Goal: Information Seeking & Learning: Learn about a topic

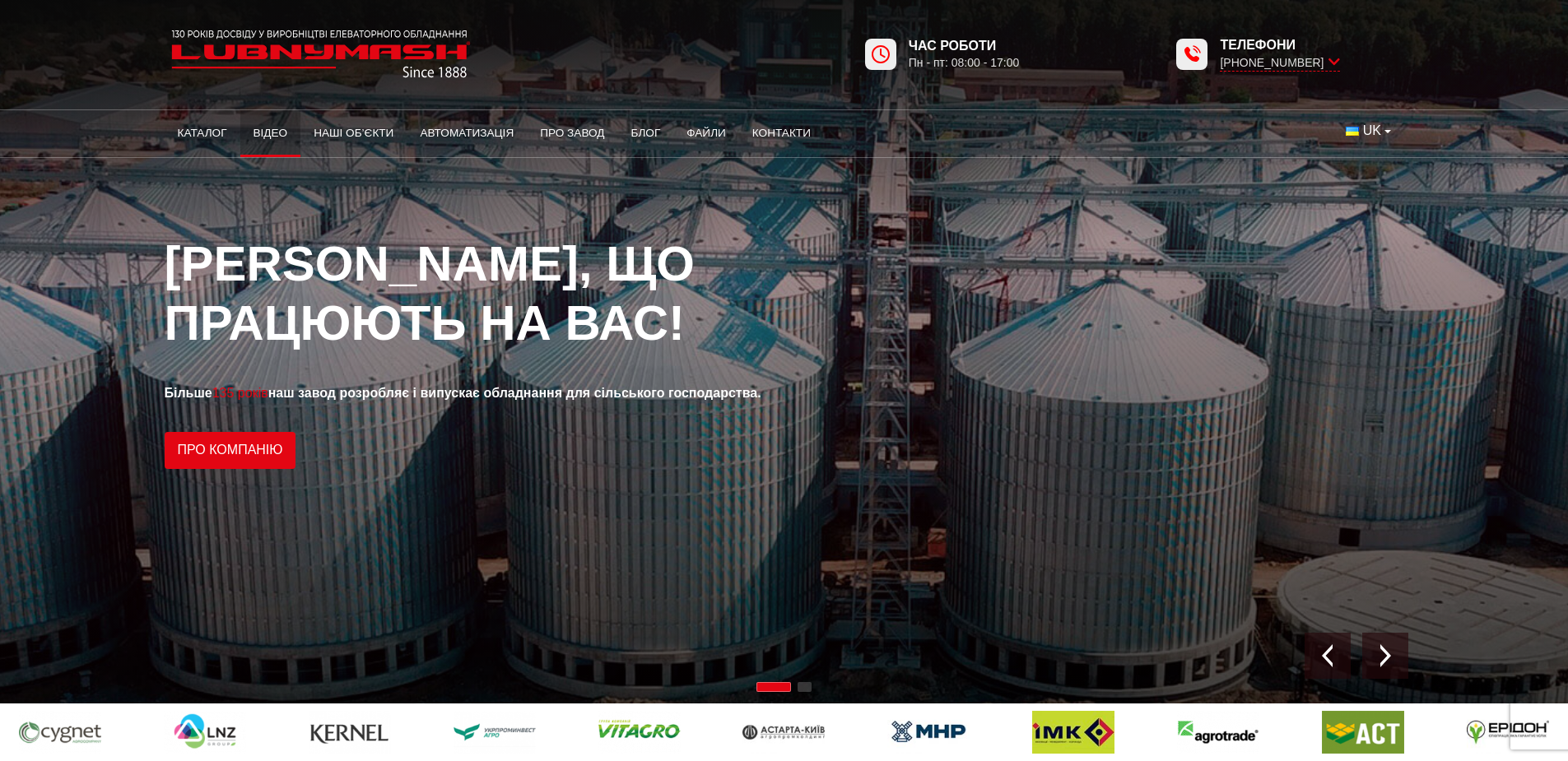
click at [275, 135] on link "Відео" at bounding box center [271, 134] width 61 height 36
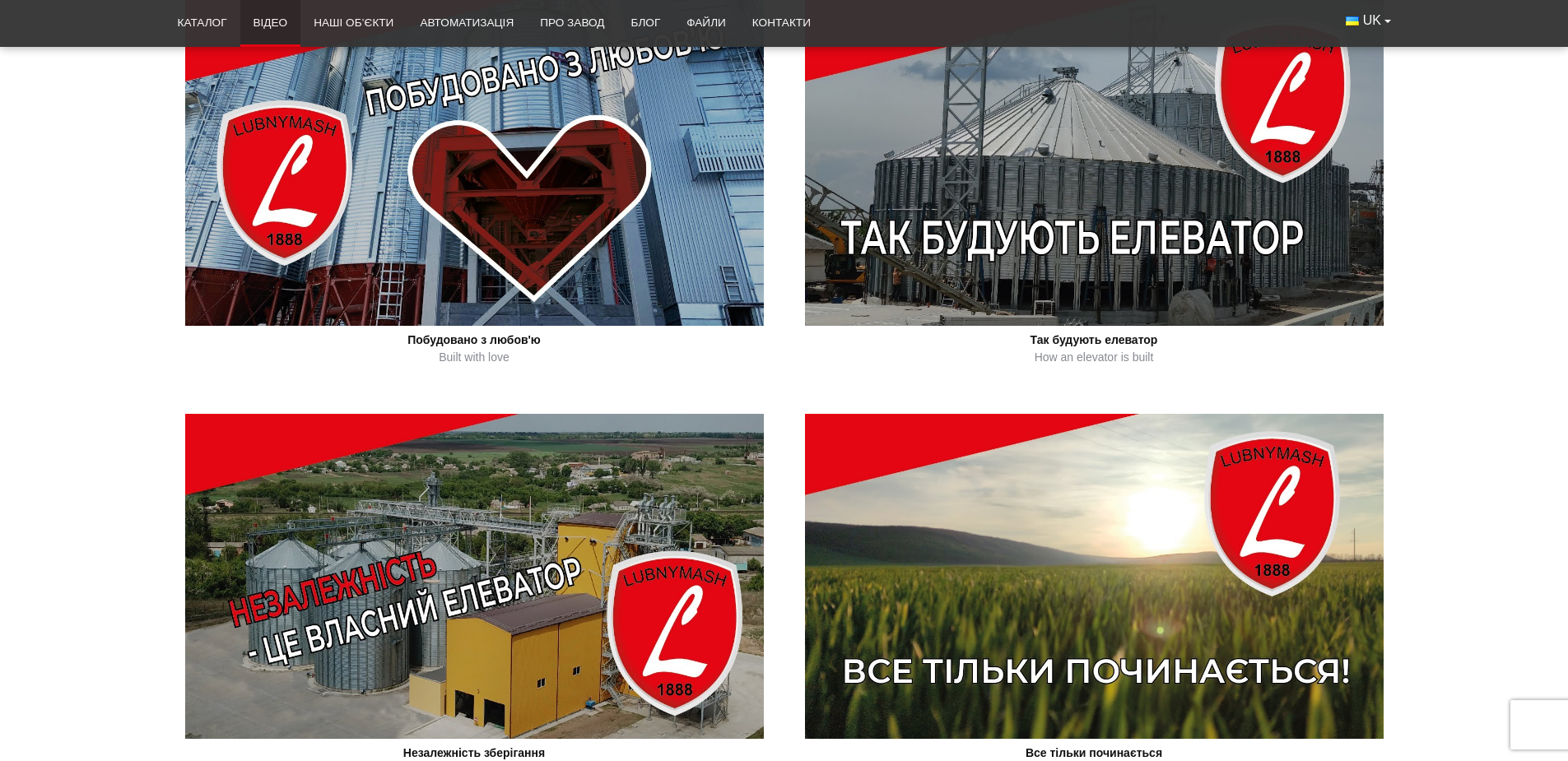
scroll to position [741, 0]
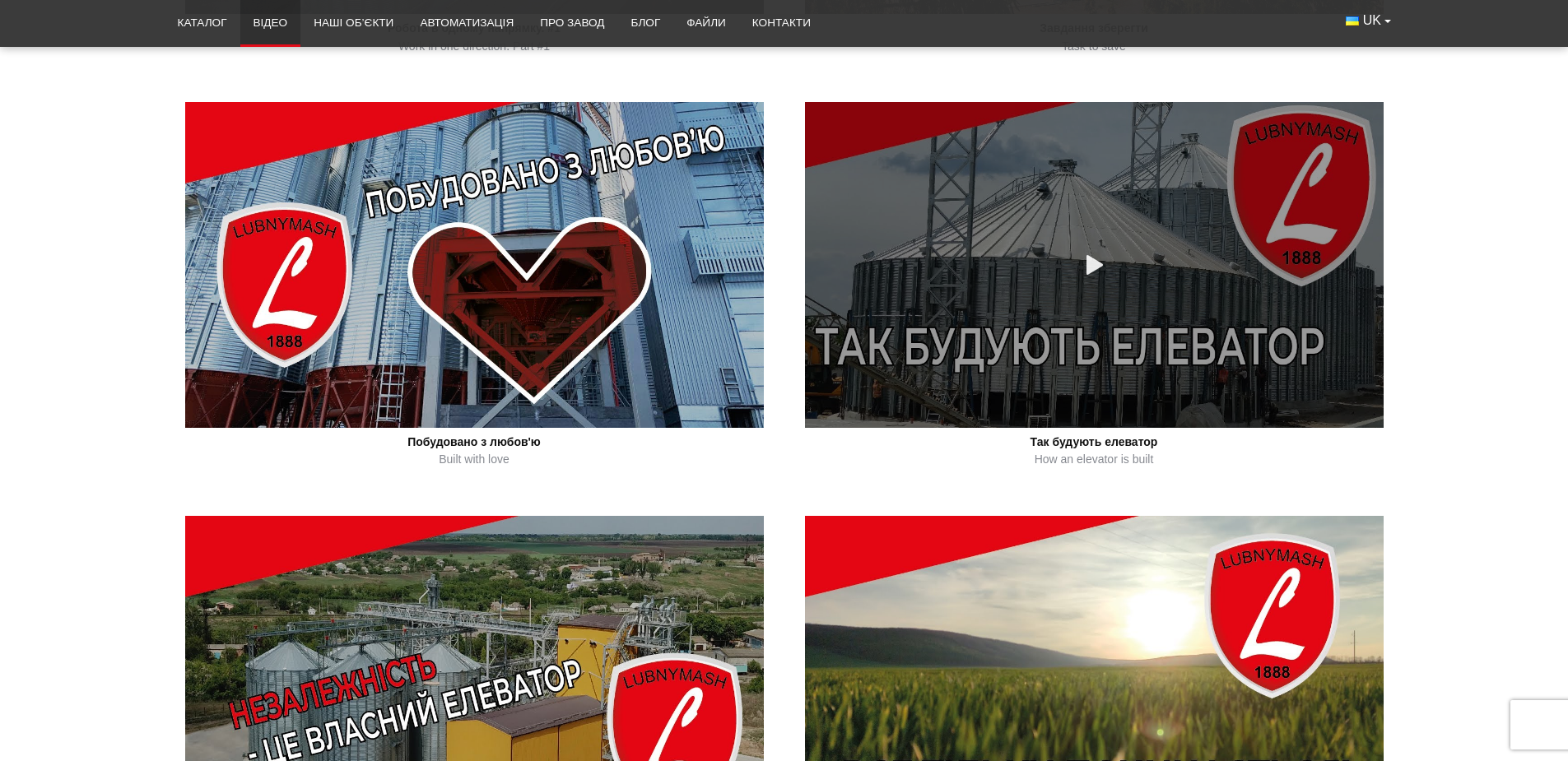
click at [1044, 275] on link at bounding box center [1093, 264] width 579 height 325
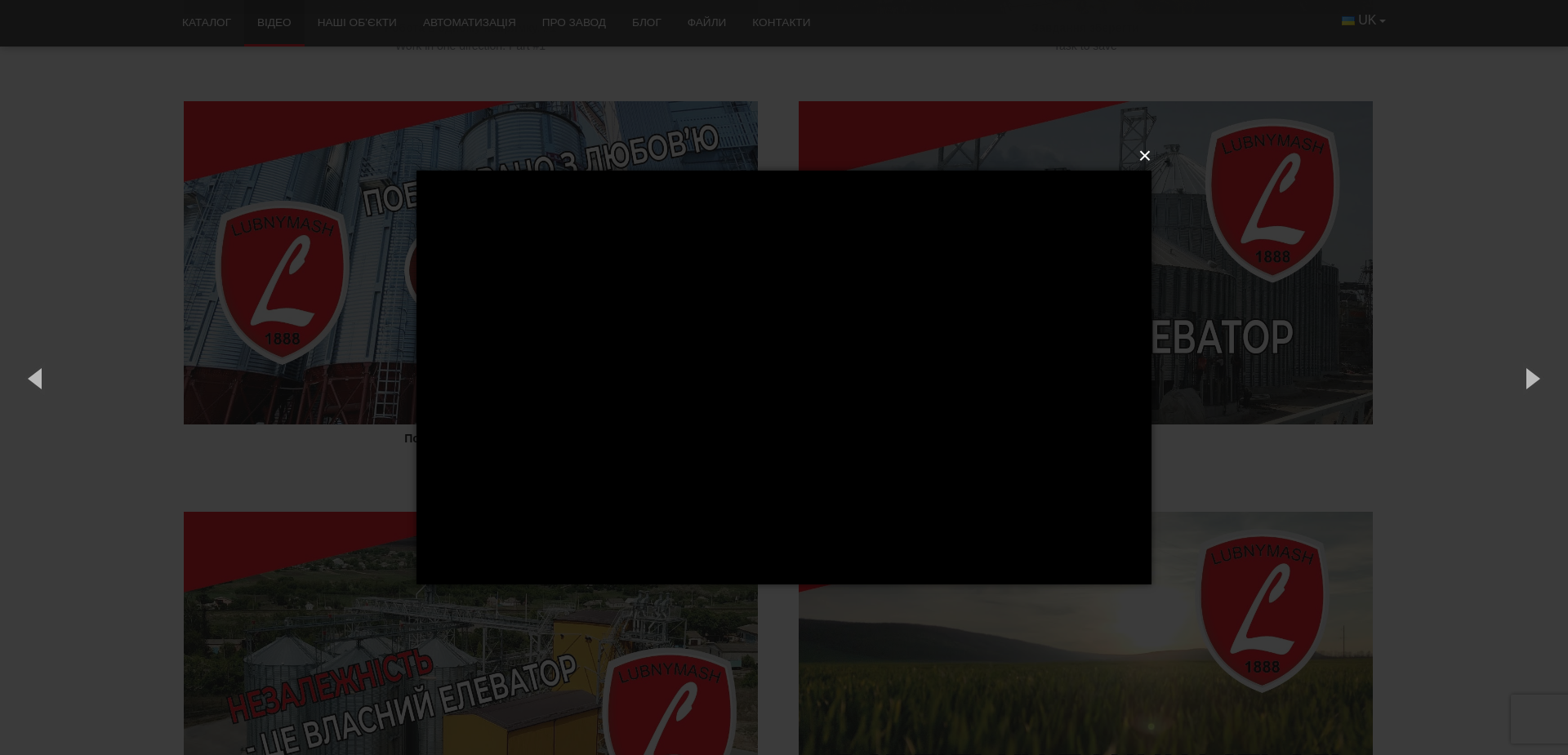
click at [1142, 157] on button "×" at bounding box center [789, 156] width 735 height 36
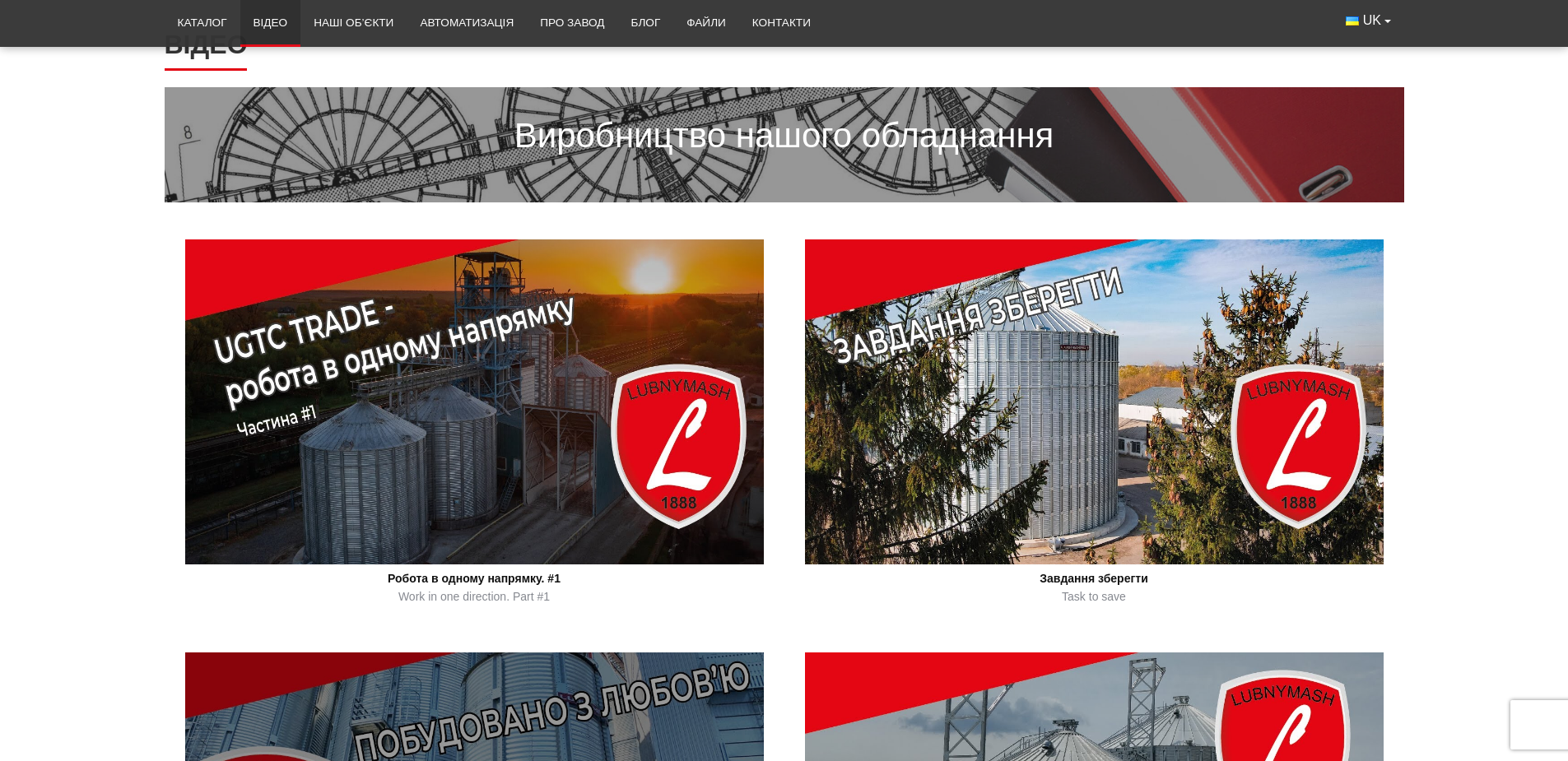
scroll to position [165, 0]
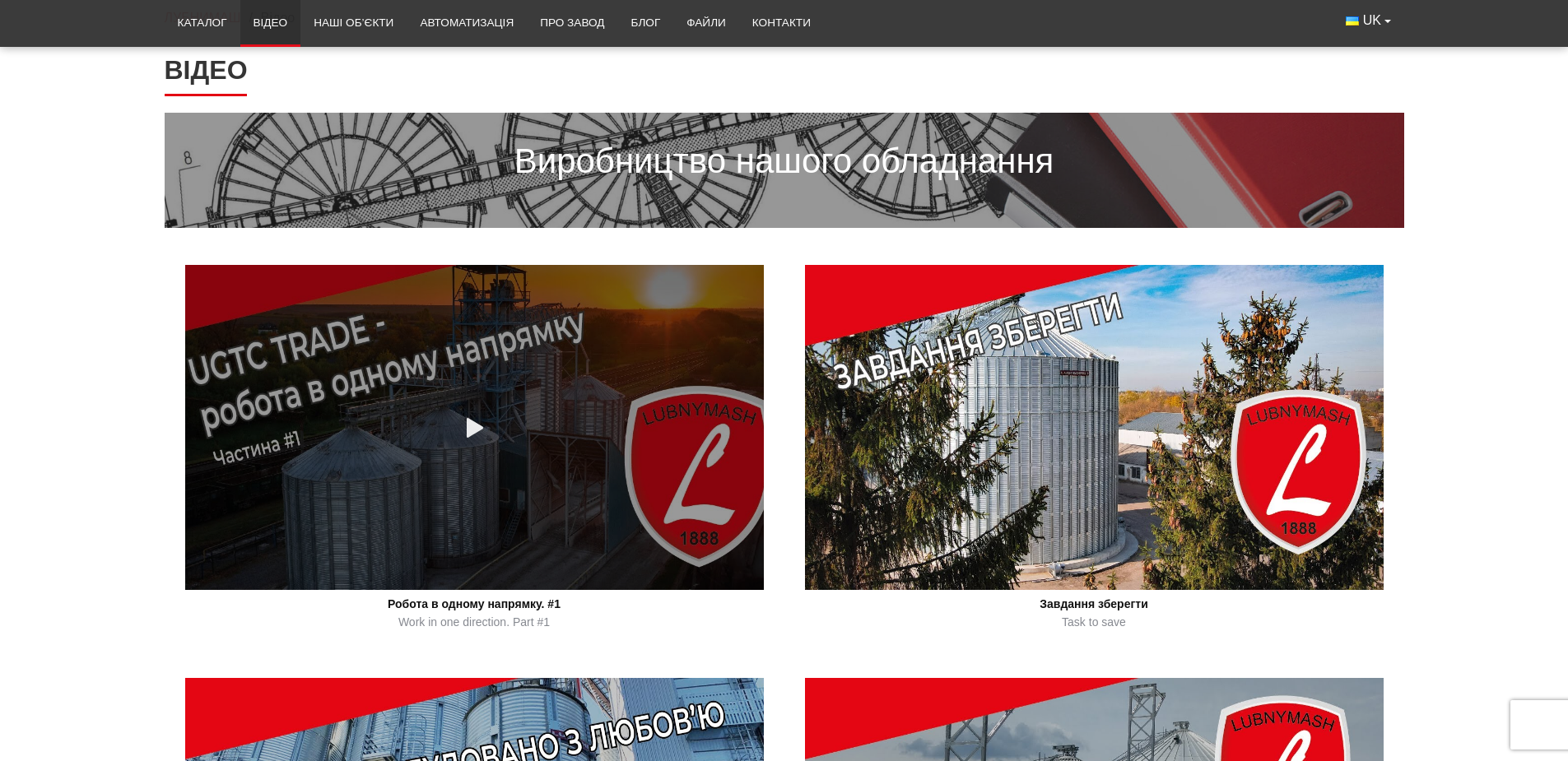
click at [475, 426] on div at bounding box center [475, 427] width 31 height 31
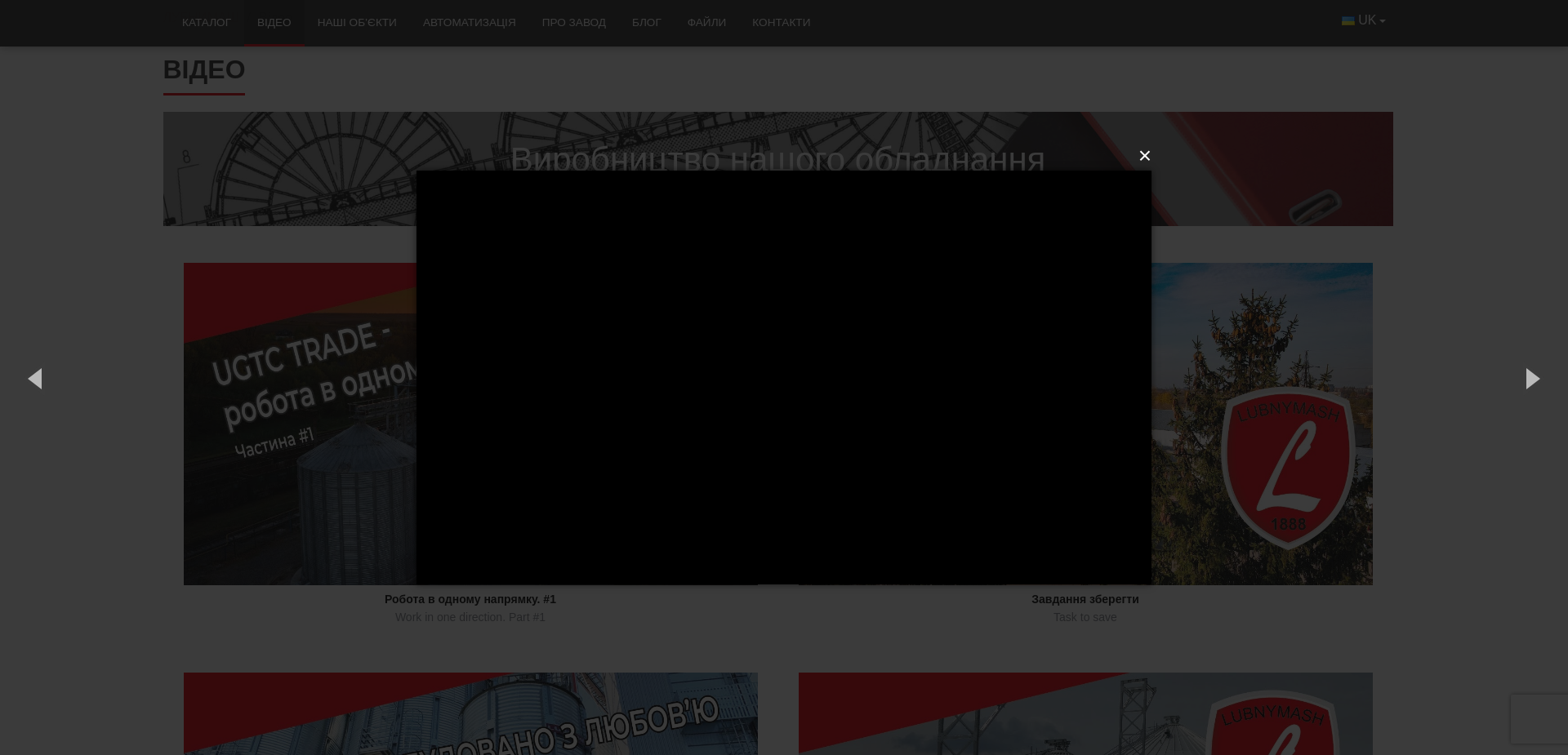
click at [1147, 157] on button "×" at bounding box center [789, 156] width 735 height 36
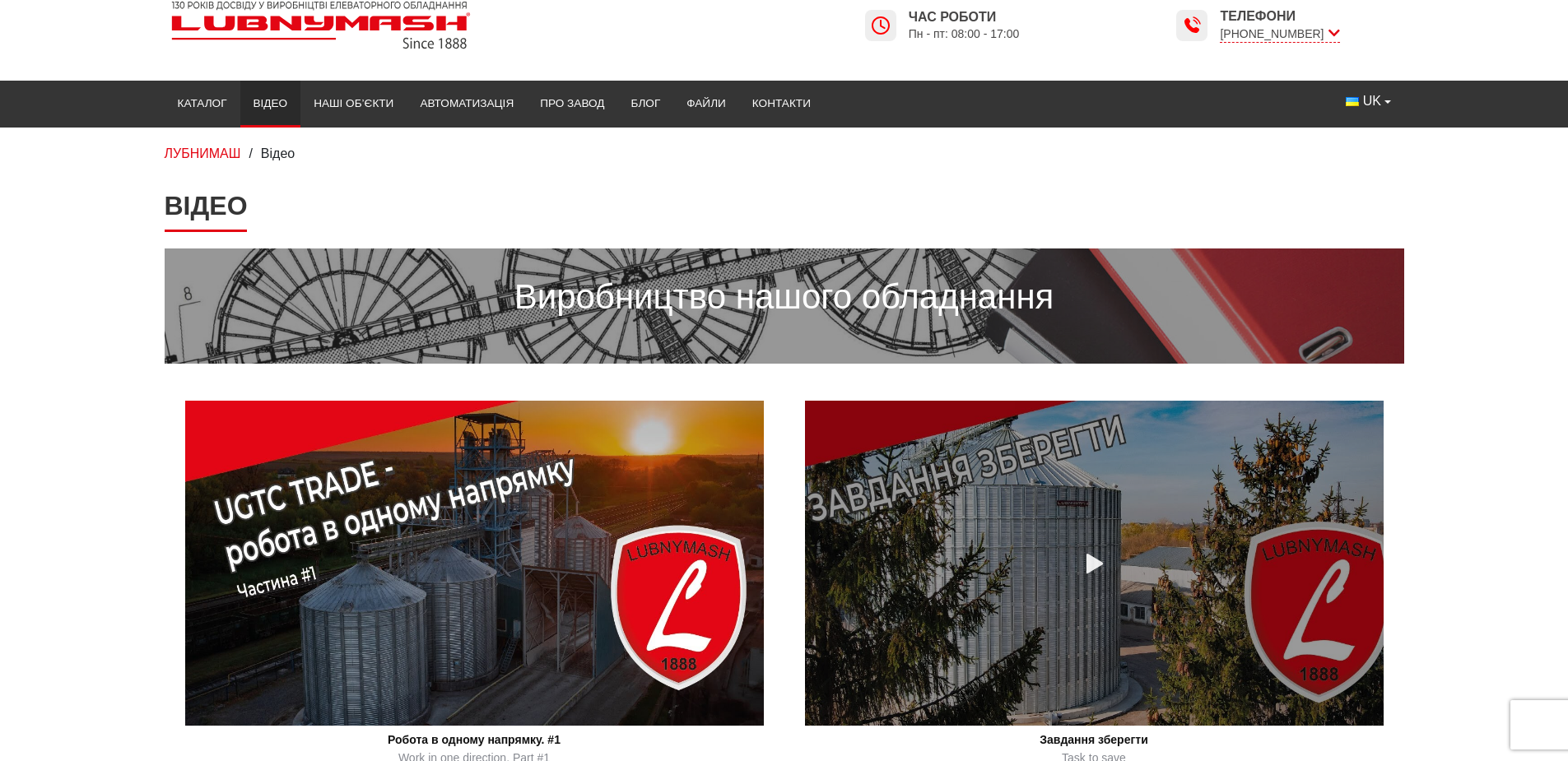
scroll to position [0, 0]
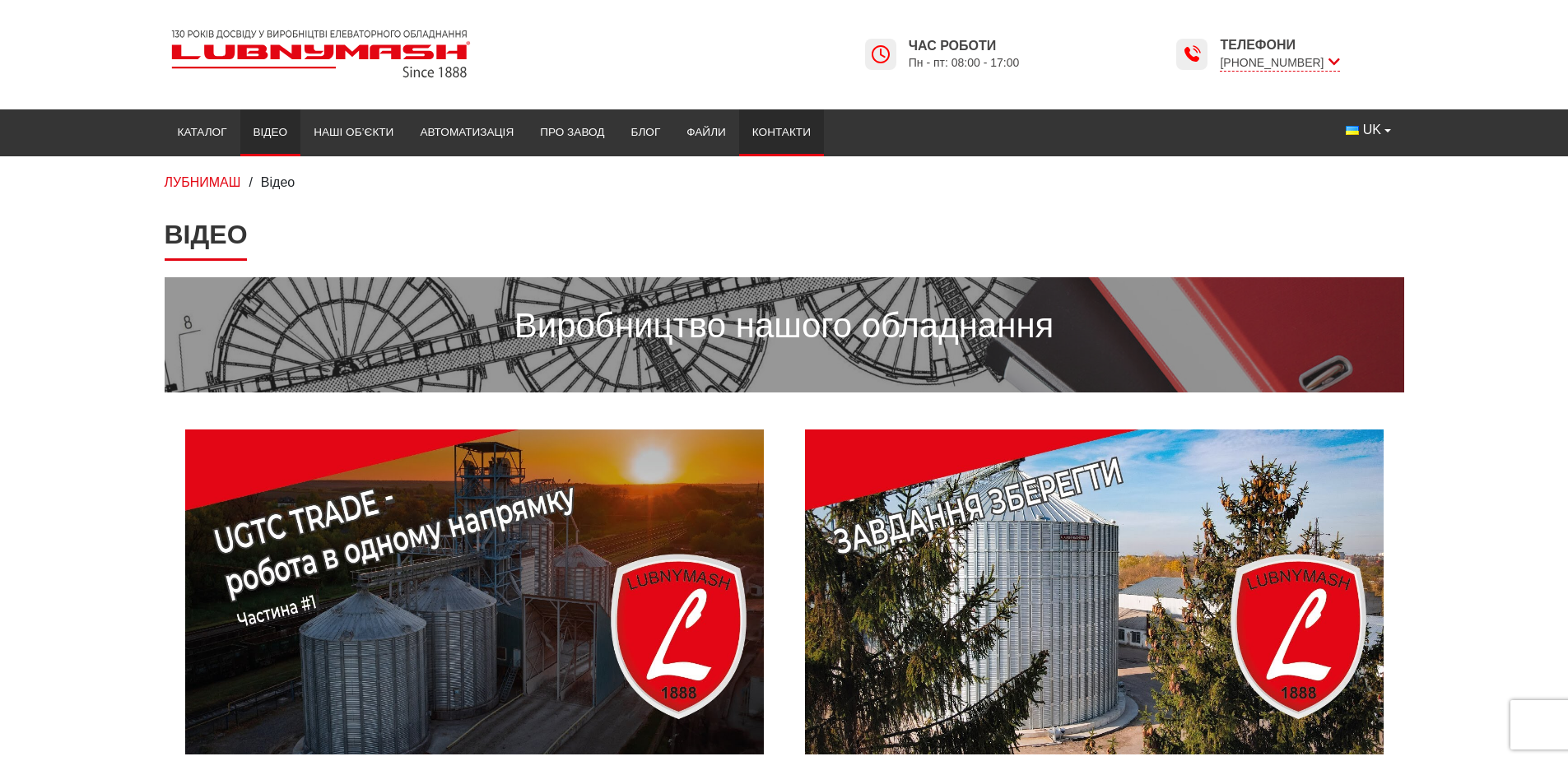
click at [765, 124] on link "Контакти" at bounding box center [781, 133] width 84 height 36
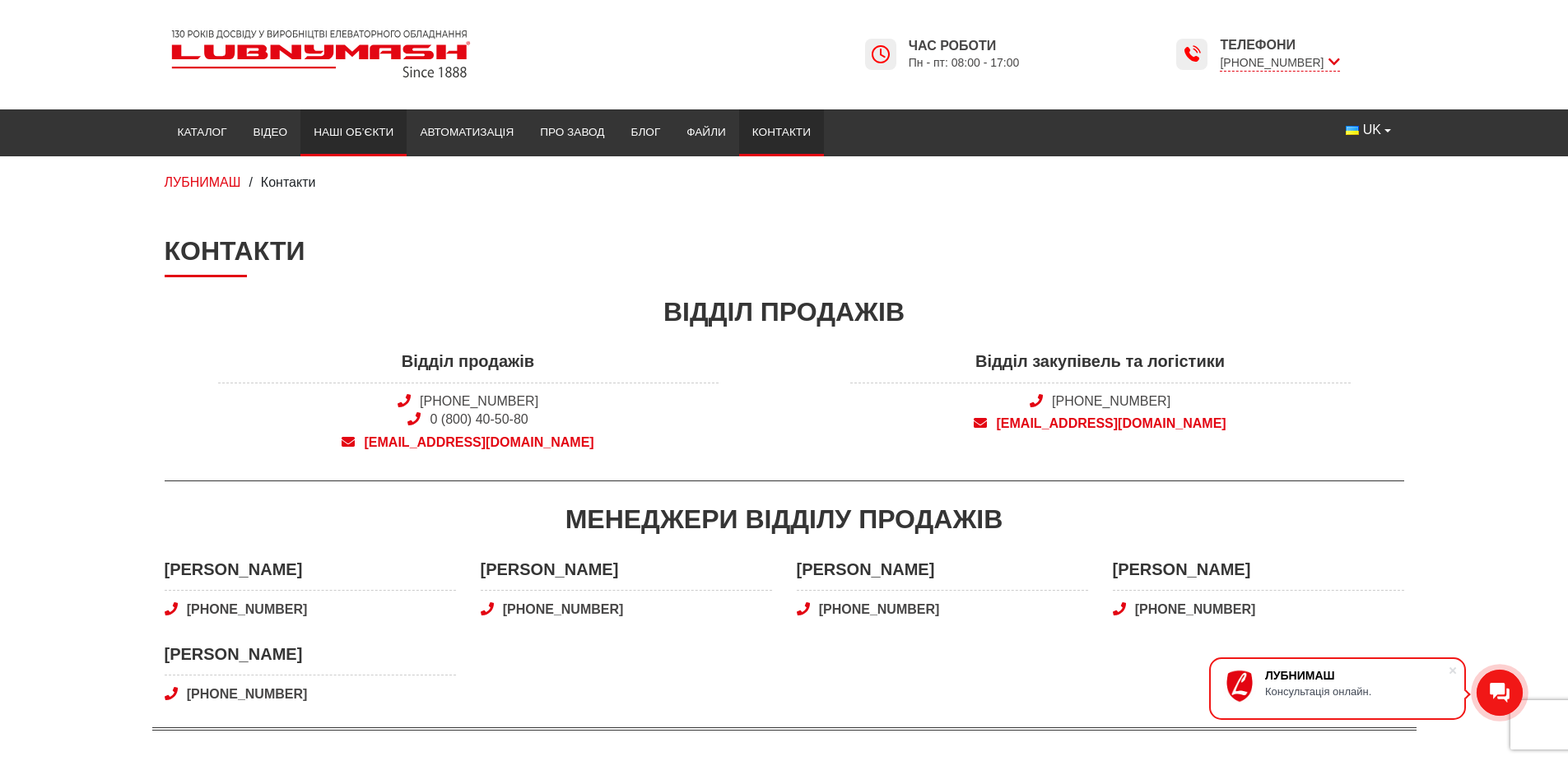
click at [372, 128] on link "Наші об’єкти" at bounding box center [353, 133] width 106 height 36
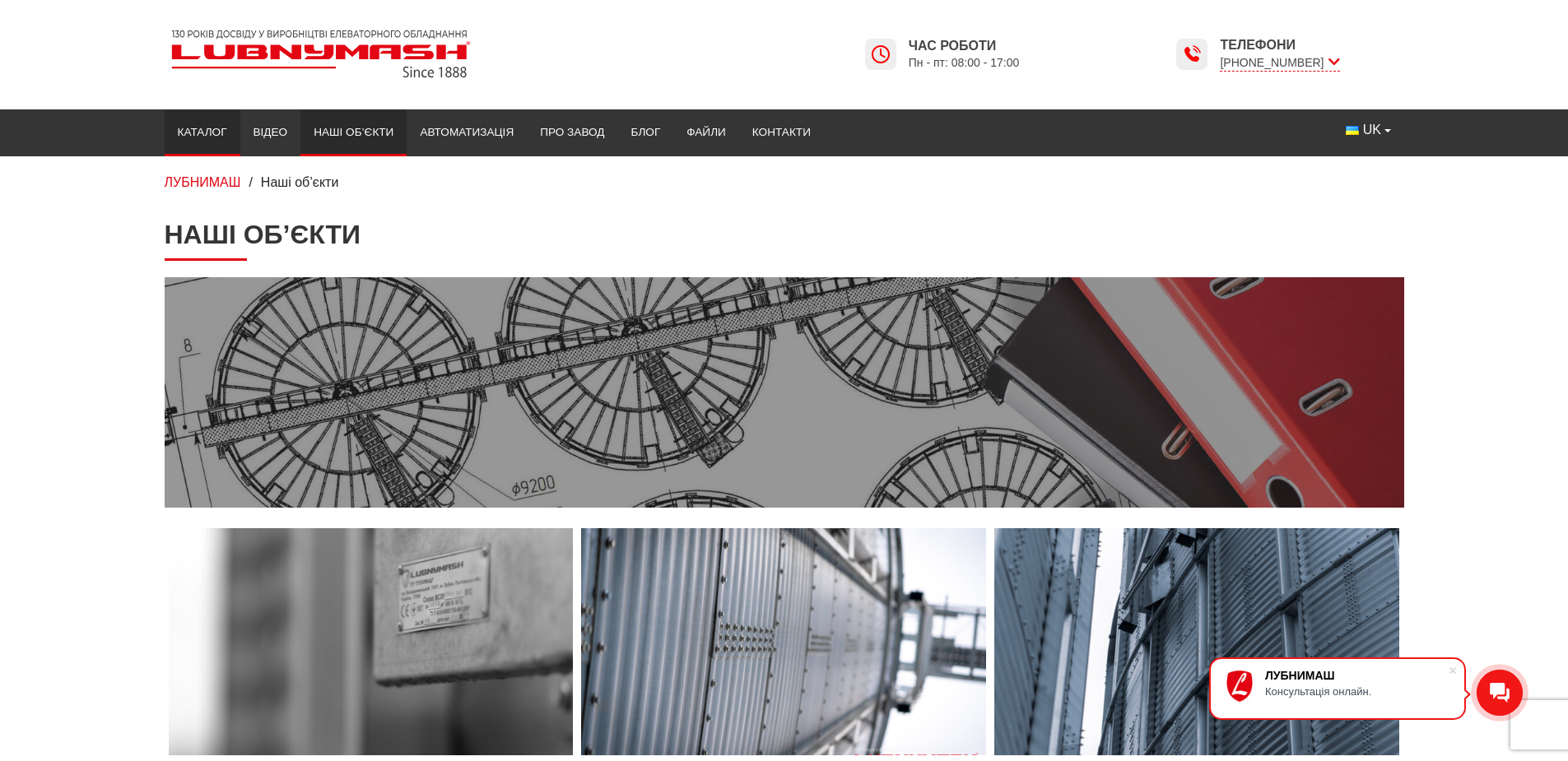
click at [194, 122] on link "Каталог" at bounding box center [203, 133] width 76 height 36
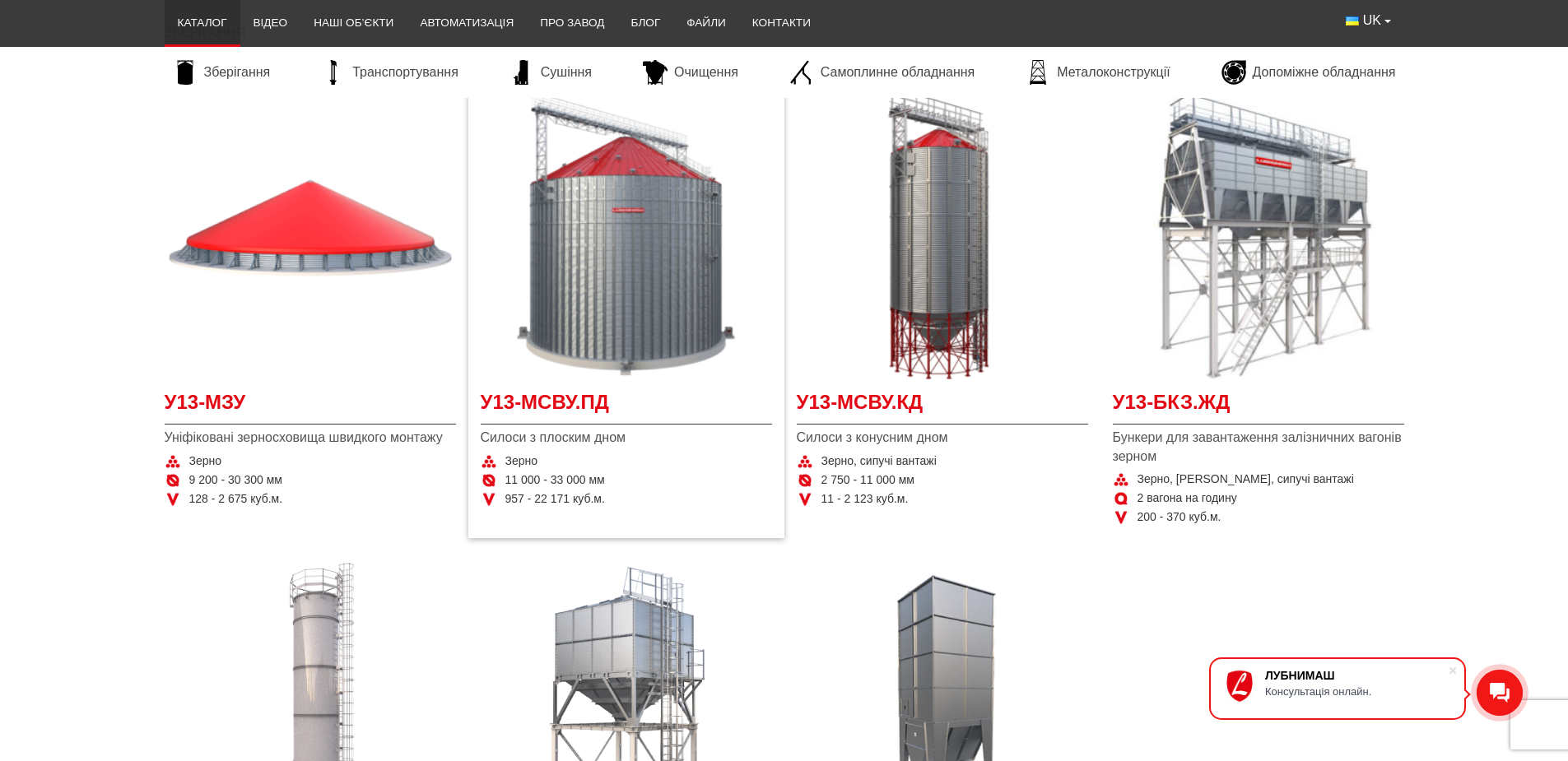
scroll to position [247, 0]
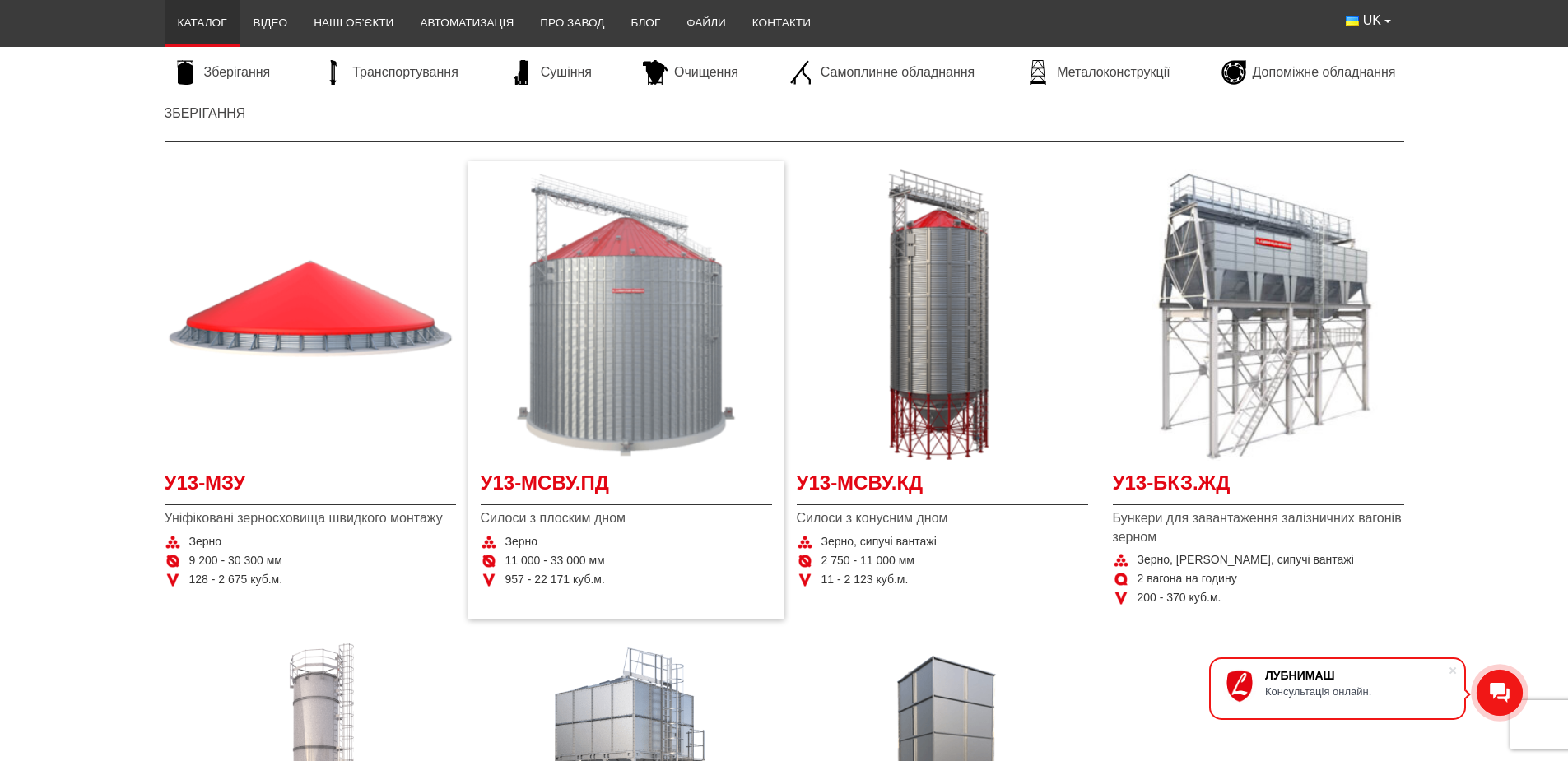
click at [617, 367] on img "Детальніше У13-МСВУ.ПД" at bounding box center [625, 315] width 291 height 291
